Goal: Navigation & Orientation: Understand site structure

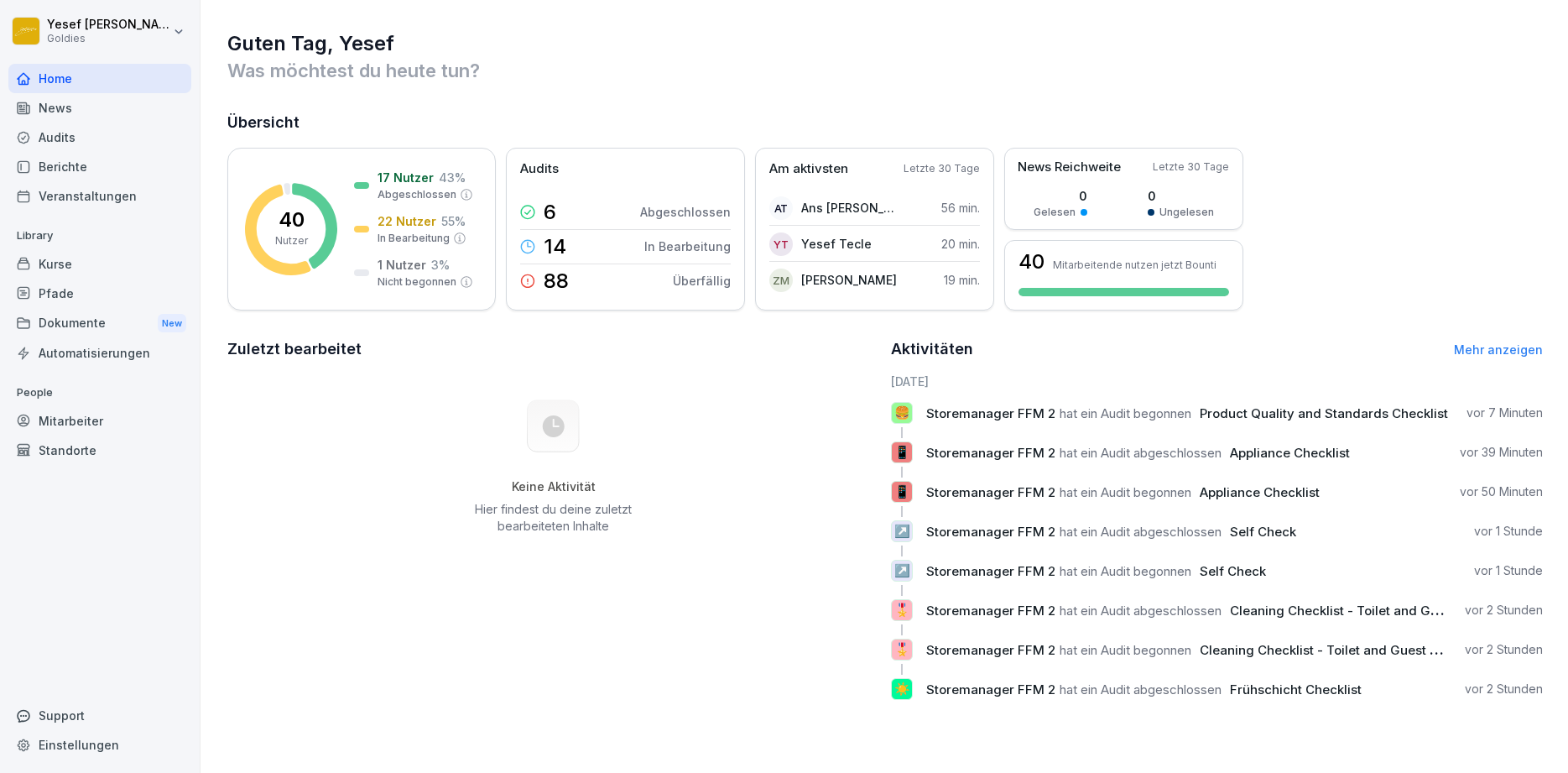
click at [50, 109] on div "News" at bounding box center [100, 107] width 182 height 29
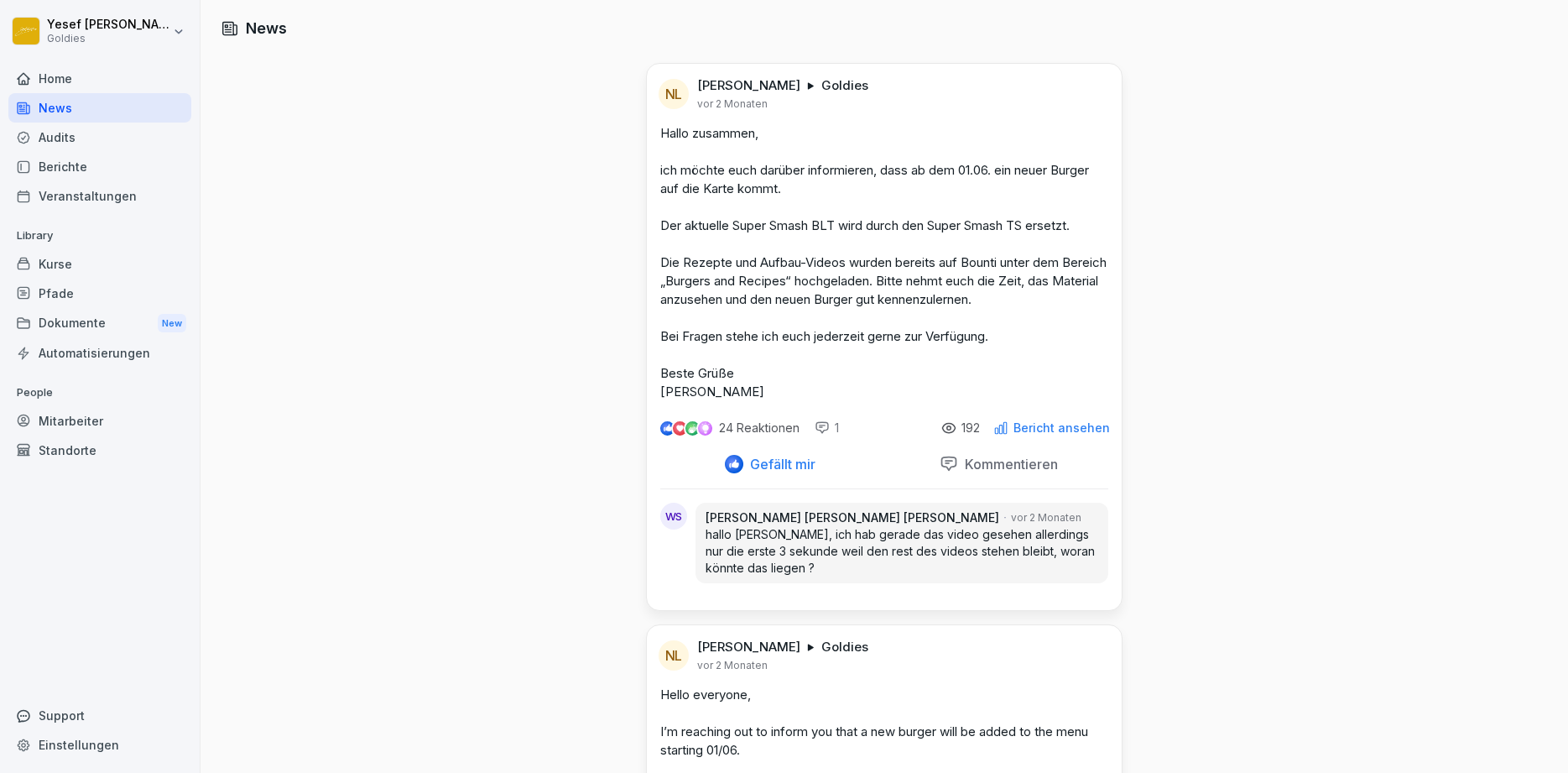
click at [67, 168] on div "Berichte" at bounding box center [100, 166] width 182 height 29
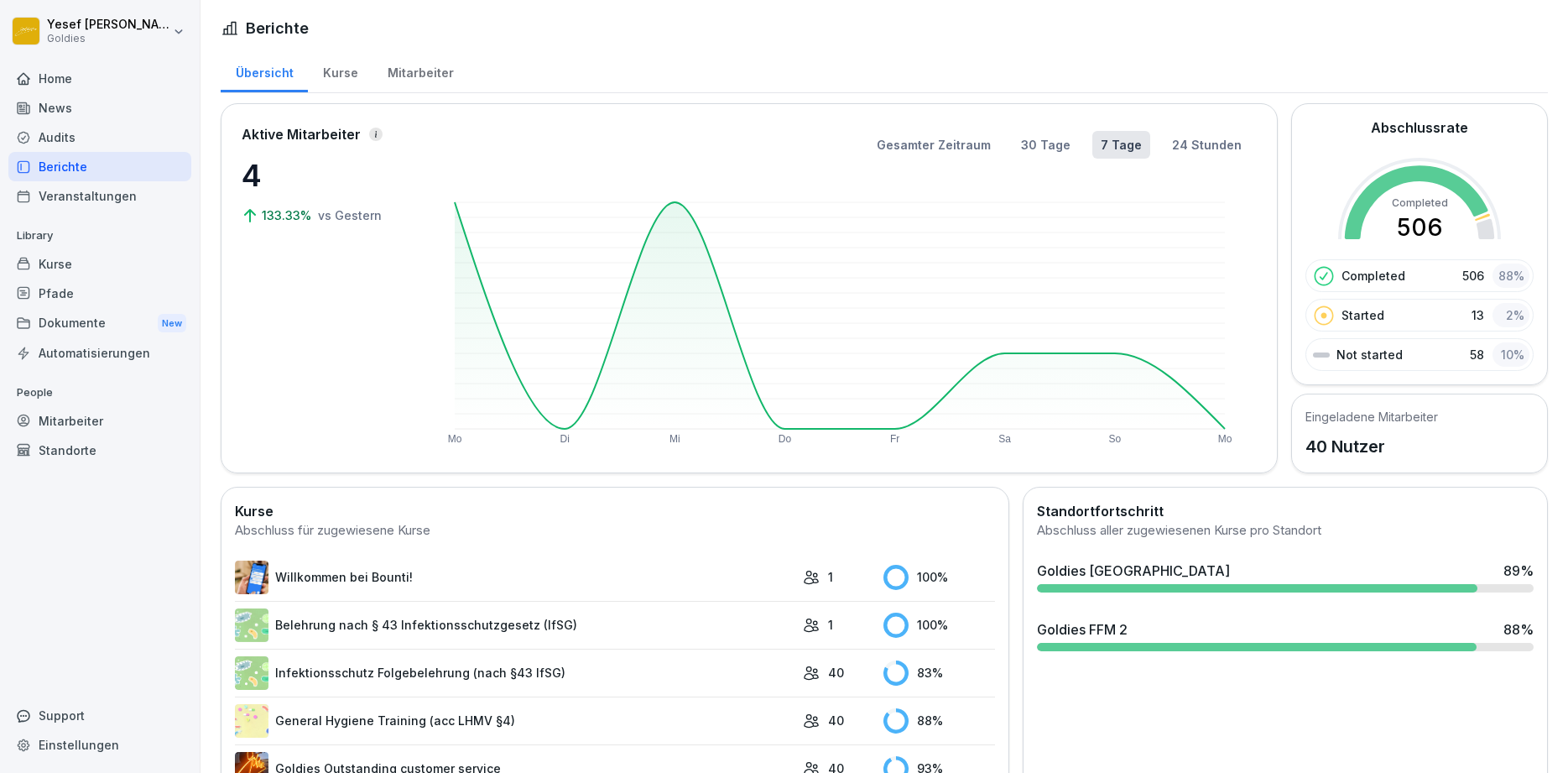
click at [318, 69] on div "Kurse" at bounding box center [340, 70] width 65 height 43
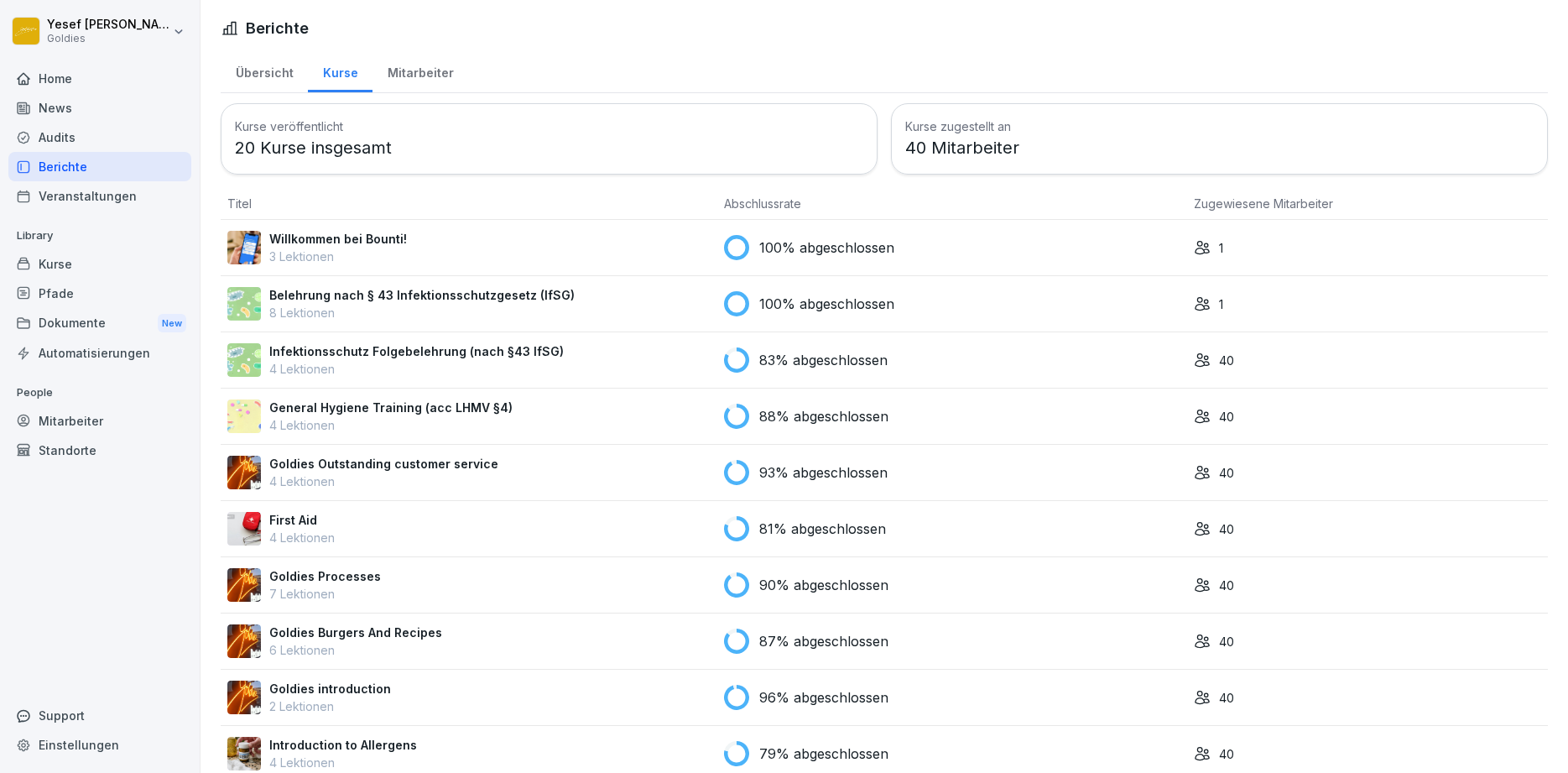
click at [433, 68] on div "Mitarbeiter" at bounding box center [420, 70] width 96 height 43
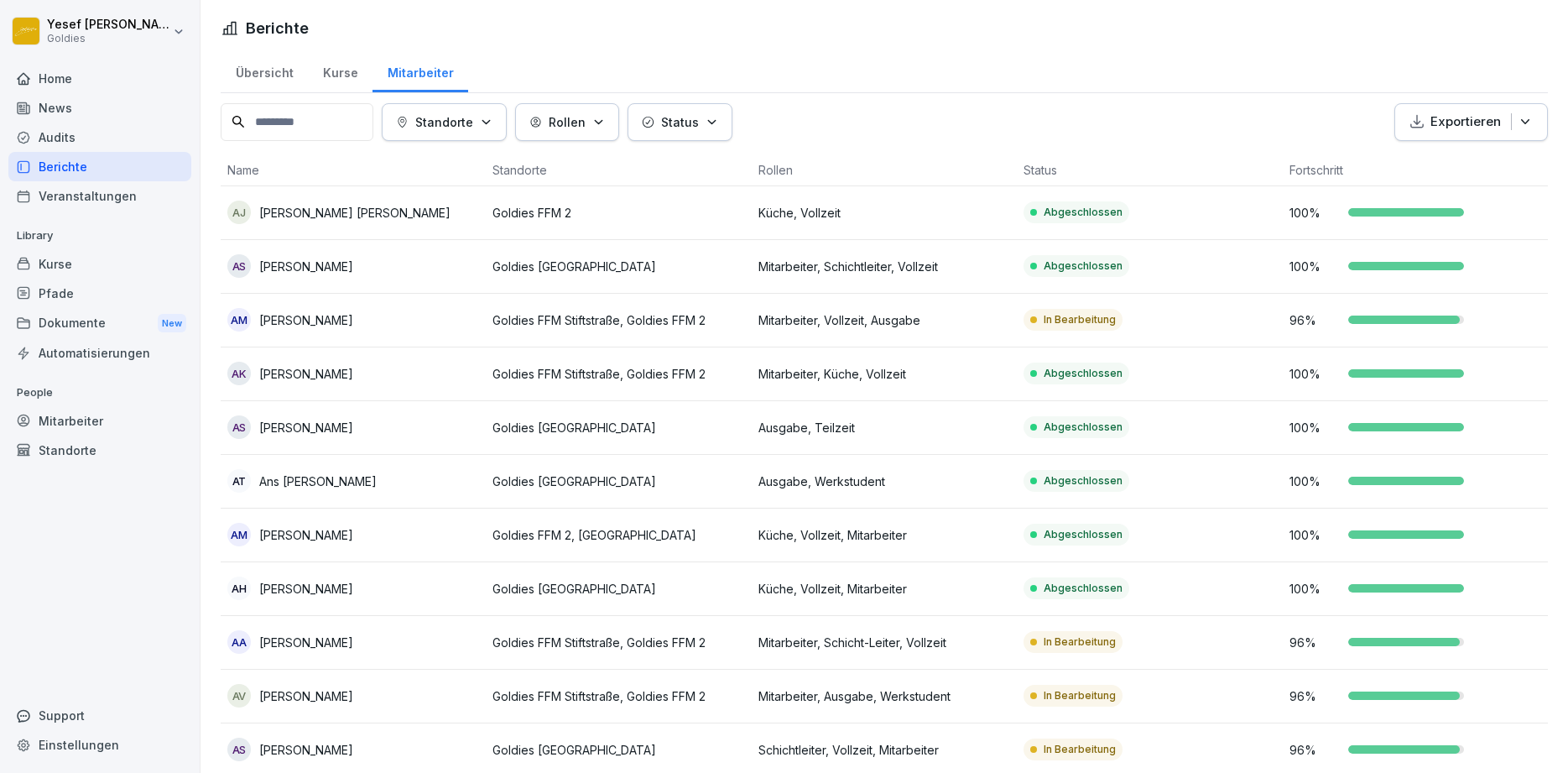
click at [79, 122] on div "News" at bounding box center [100, 107] width 182 height 29
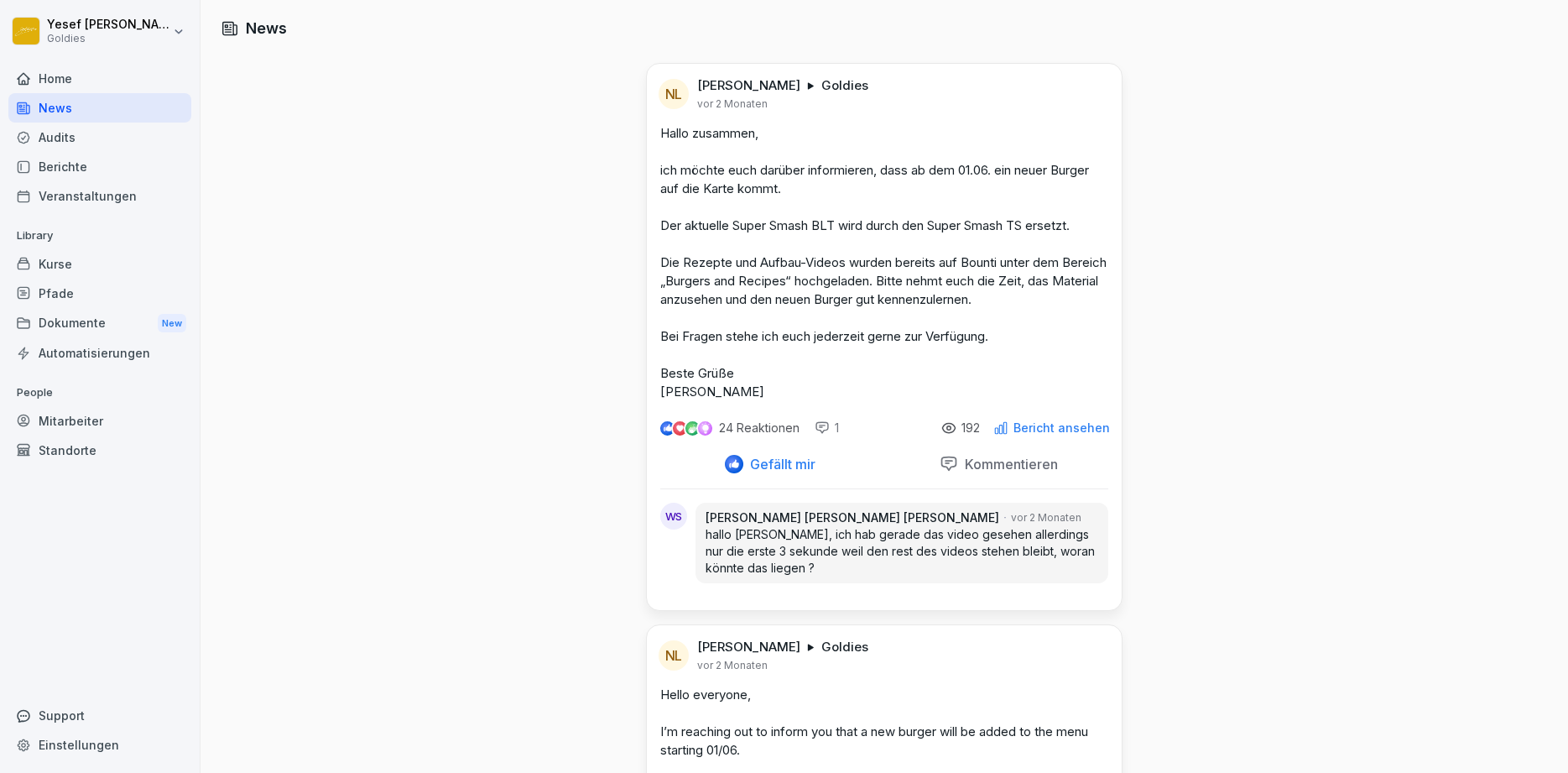
click at [68, 130] on div "Audits" at bounding box center [100, 137] width 182 height 29
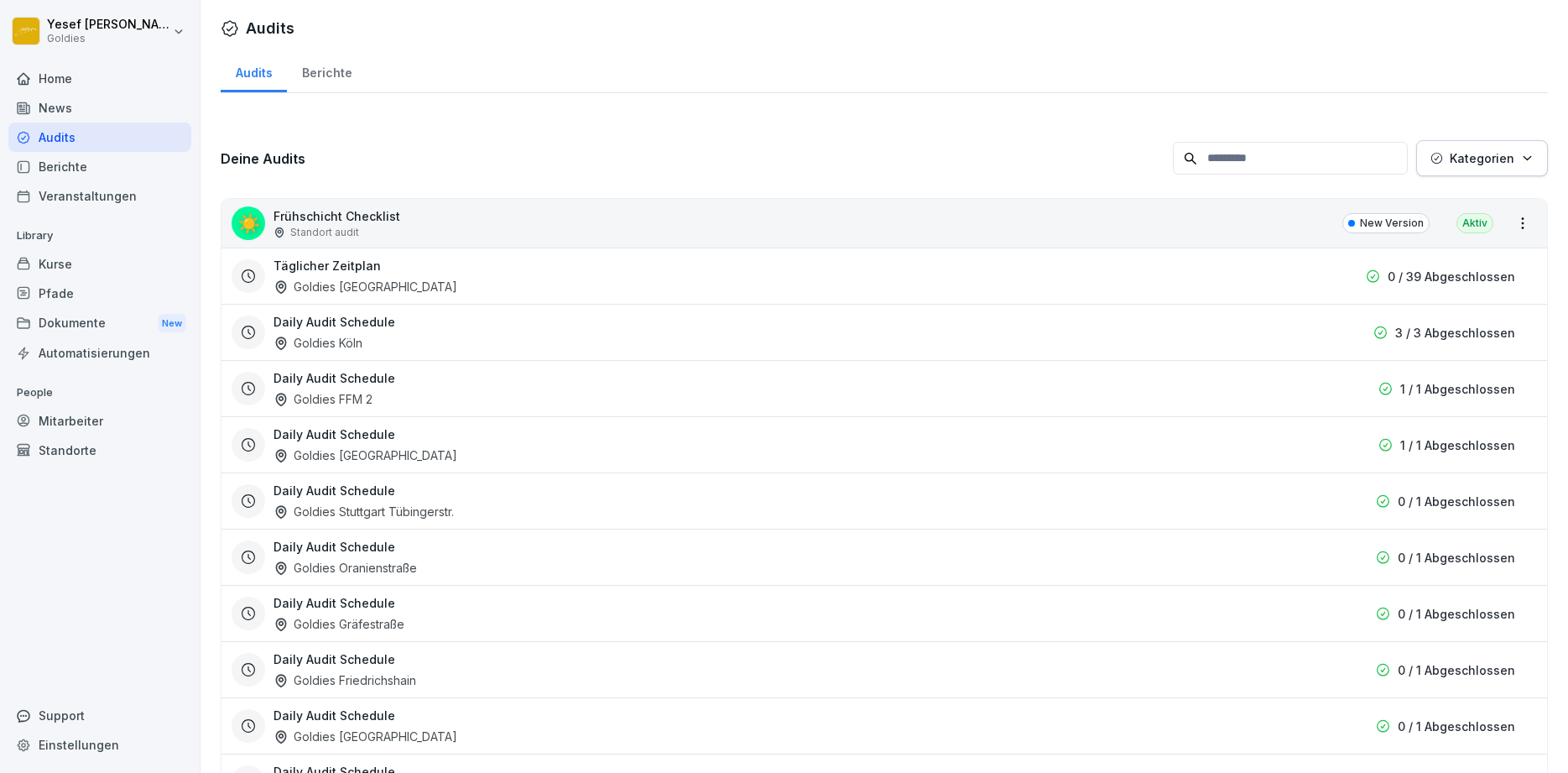
click at [61, 140] on div "Audits" at bounding box center [100, 137] width 182 height 29
click at [60, 139] on div "Audits" at bounding box center [100, 137] width 182 height 29
click at [334, 70] on div "Berichte" at bounding box center [327, 70] width 80 height 43
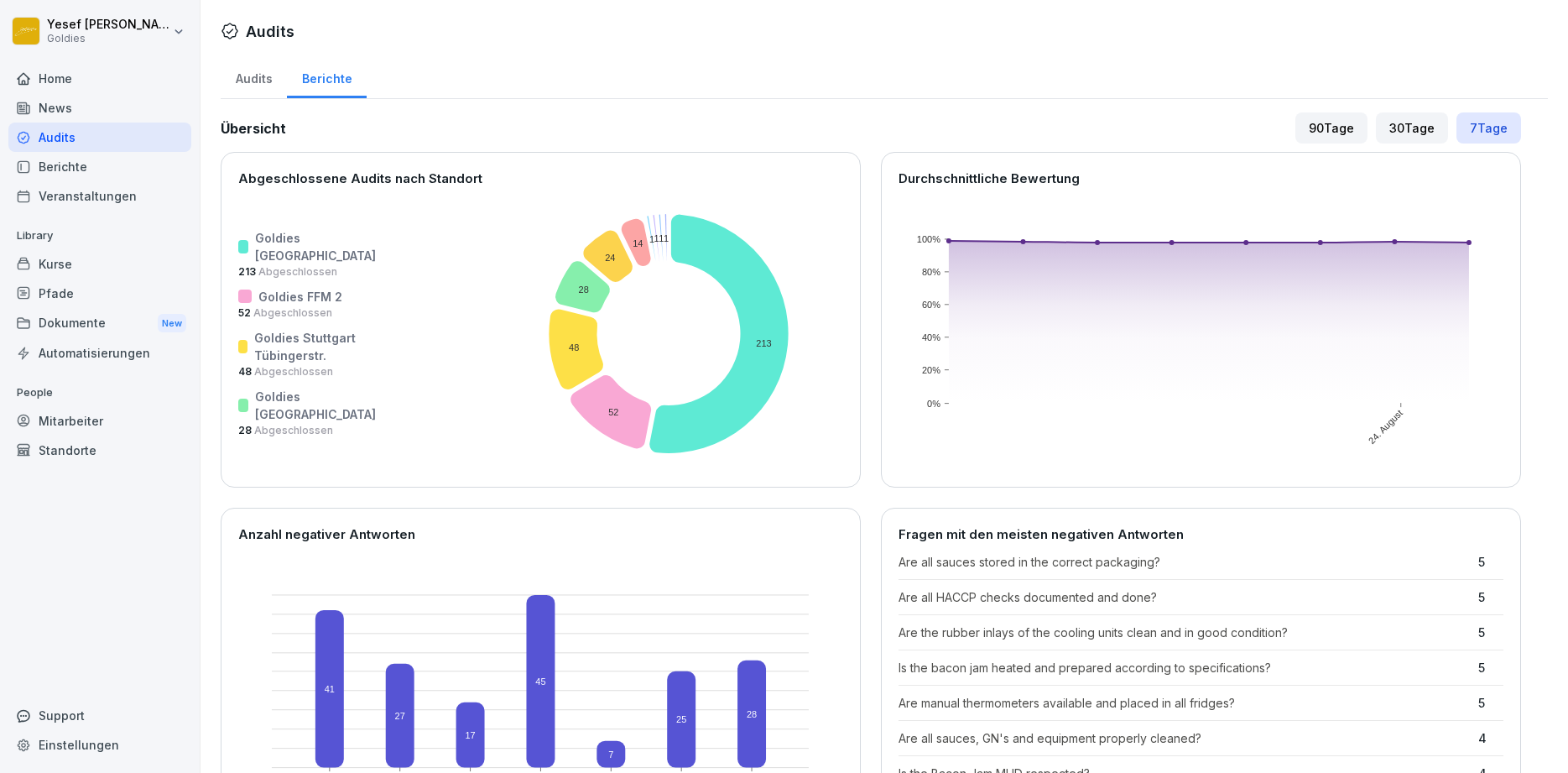
click at [257, 80] on div "Audits" at bounding box center [254, 76] width 67 height 43
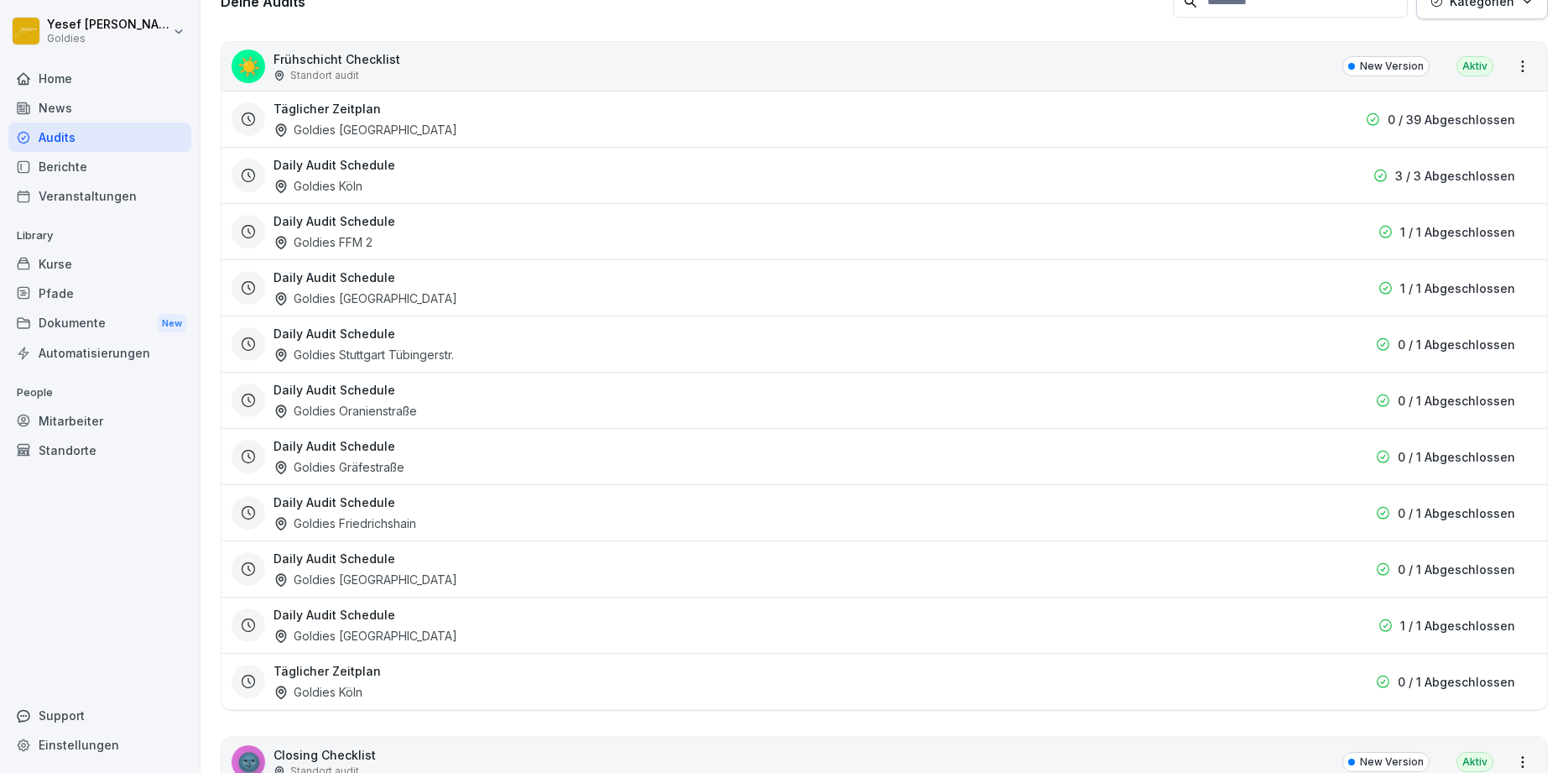
scroll to position [118, 0]
